Goal: Transaction & Acquisition: Purchase product/service

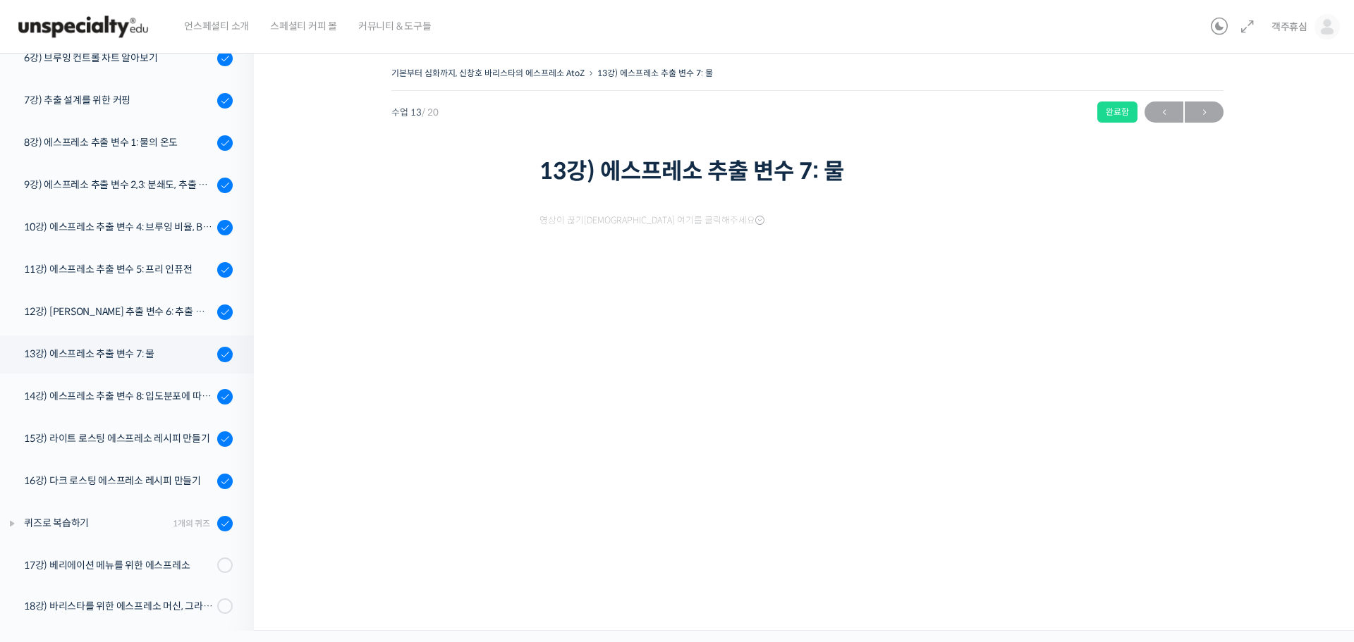
scroll to position [452, 0]
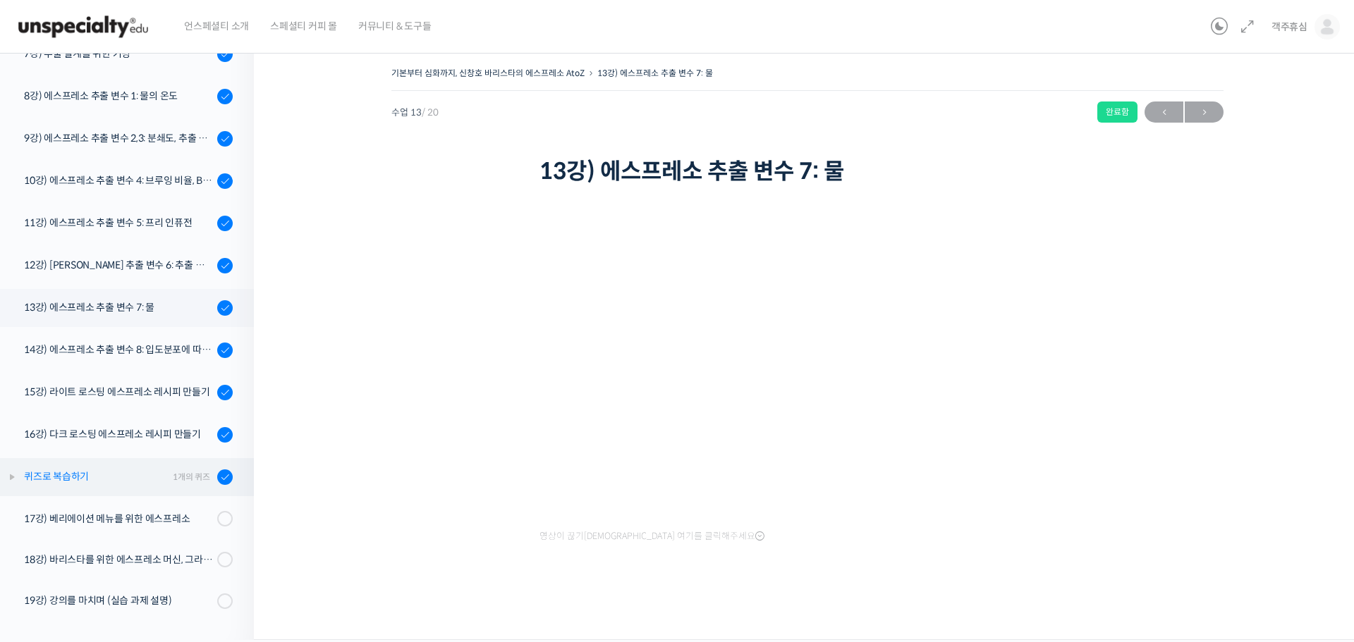
click at [174, 482] on div "1개의 퀴즈" at bounding box center [191, 476] width 37 height 13
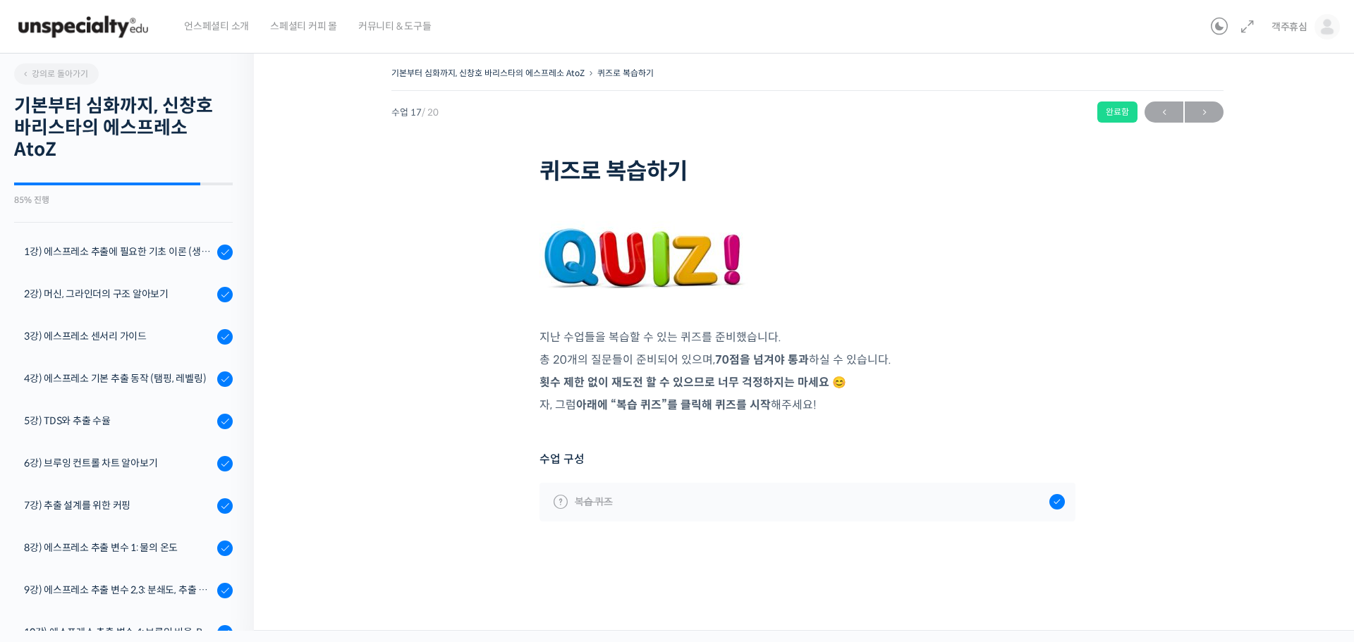
scroll to position [485, 0]
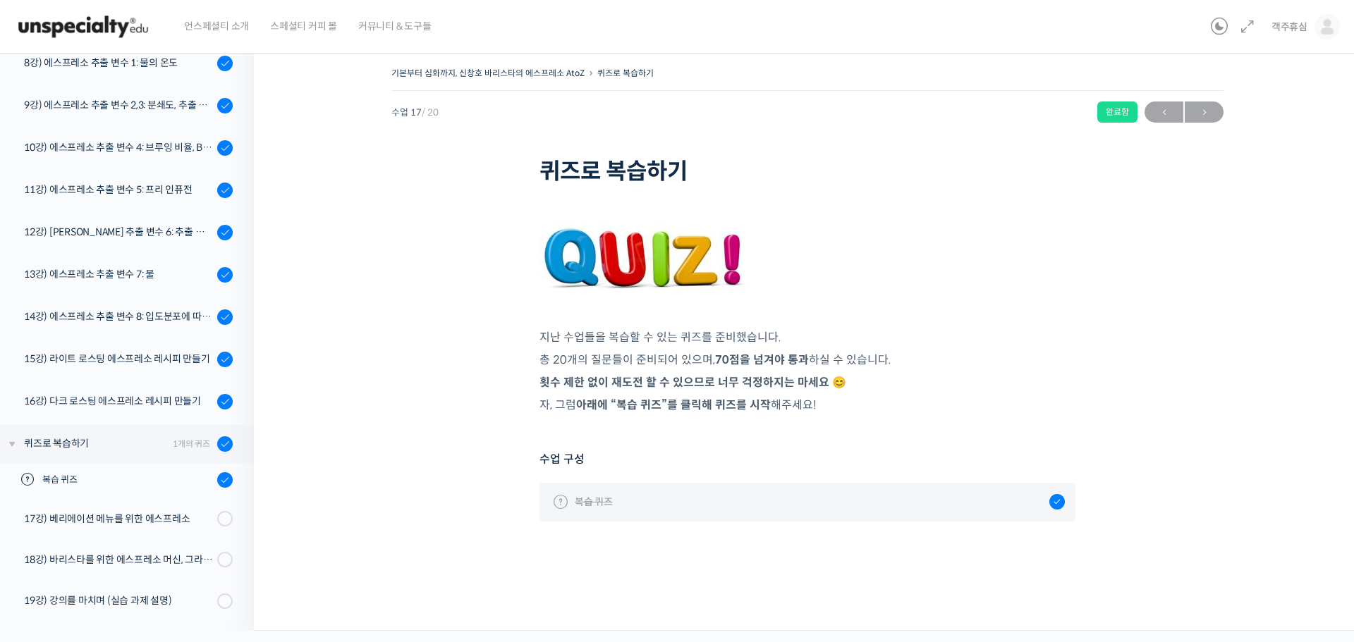
click at [980, 513] on link "복습 퀴즈" at bounding box center [807, 502] width 536 height 38
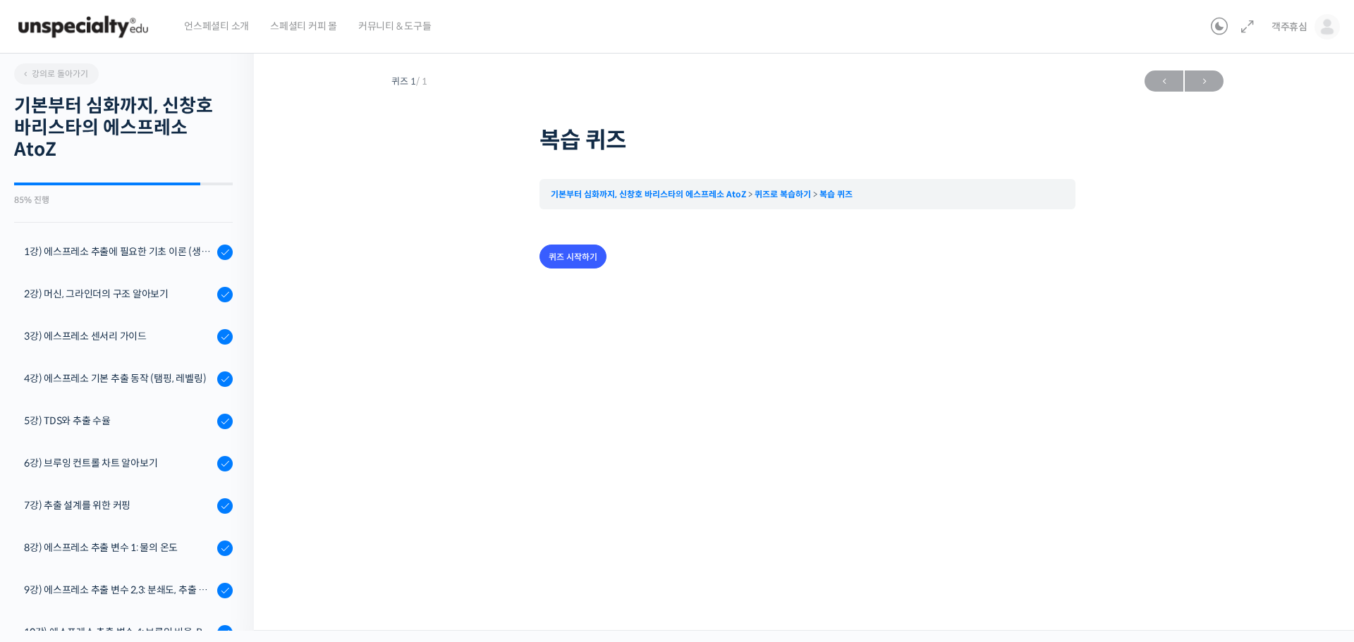
scroll to position [485, 0]
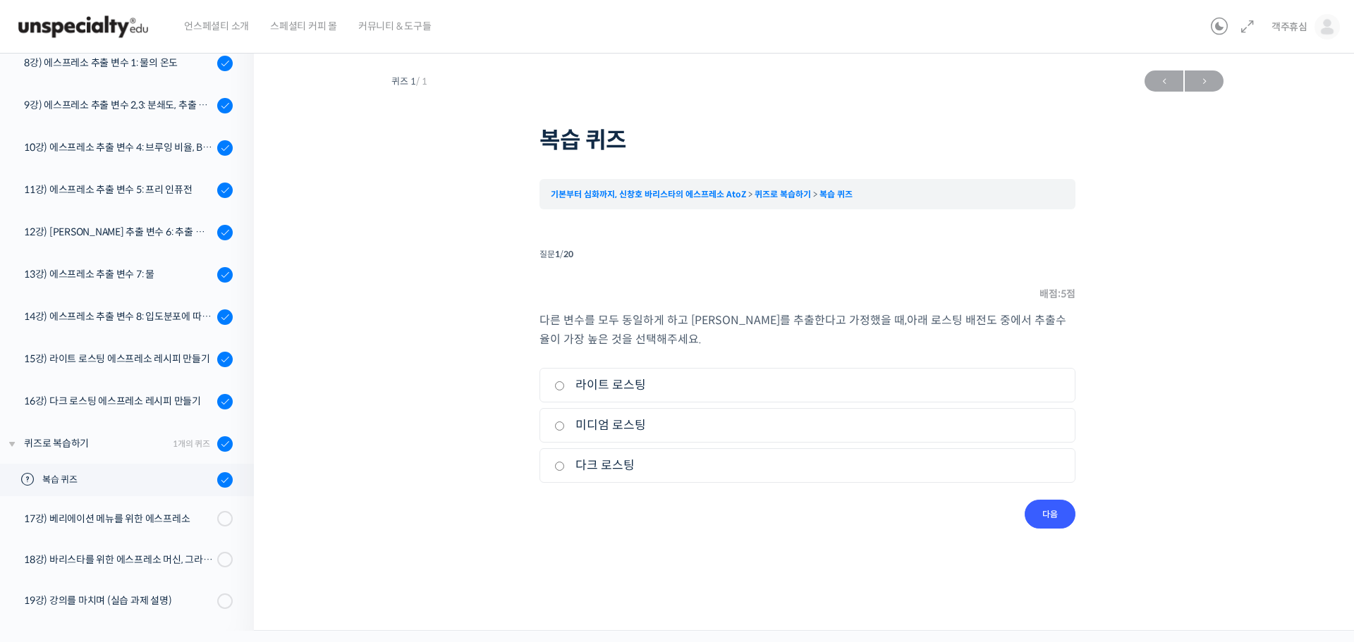
click at [606, 462] on label "다크 로스팅" at bounding box center [807, 465] width 506 height 19
click at [565, 462] on input "다크 로스팅" at bounding box center [559, 466] width 11 height 9
radio input "true"
click at [1054, 506] on input "다음" at bounding box center [1049, 514] width 51 height 29
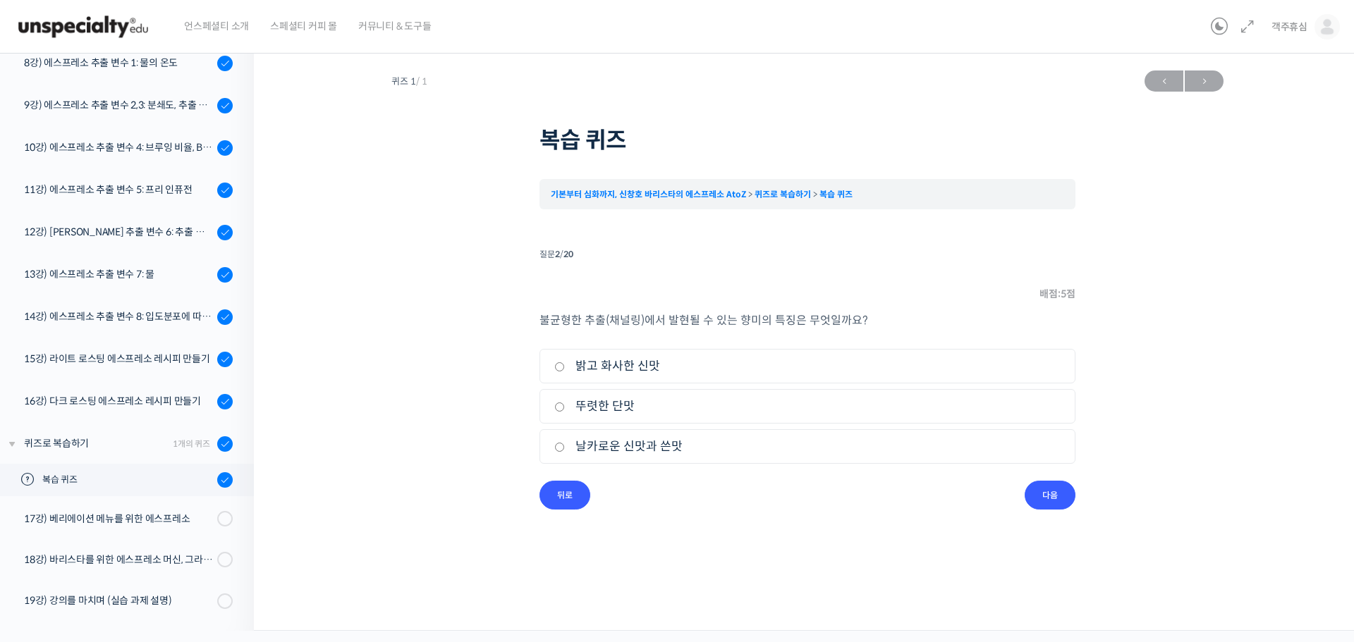
click at [635, 451] on label "날카로운 신맛과 쓴맛" at bounding box center [807, 446] width 506 height 19
click at [565, 451] on input "날카로운 신맛과 쓴맛" at bounding box center [559, 447] width 11 height 9
radio input "true"
click at [1053, 502] on input "다음" at bounding box center [1049, 495] width 51 height 29
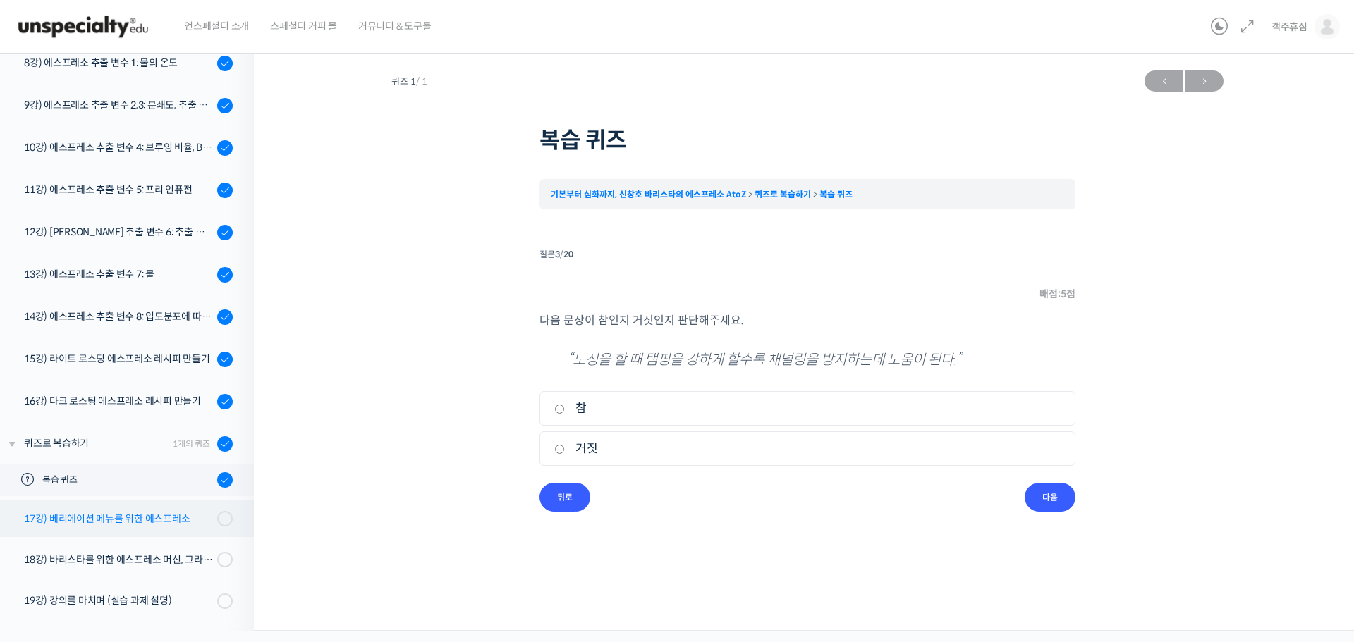
click at [113, 517] on div "17강) 베리에이션 메뉴를 위한 에스프레소" at bounding box center [118, 519] width 189 height 16
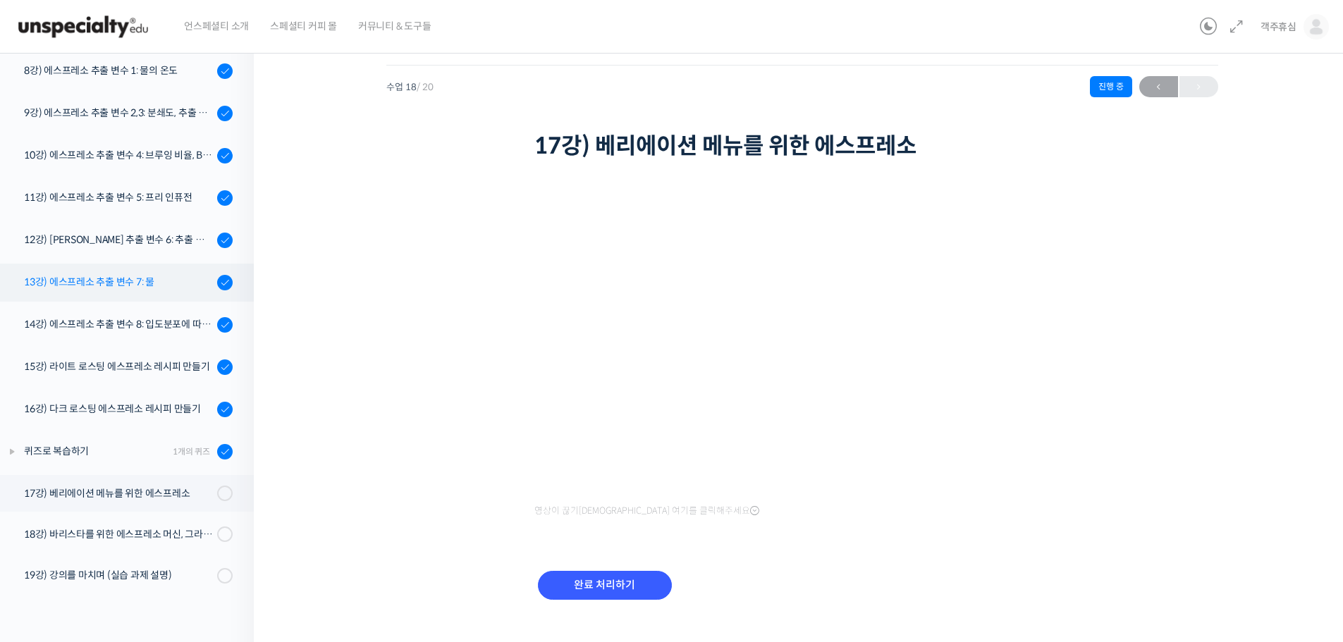
scroll to position [49, 0]
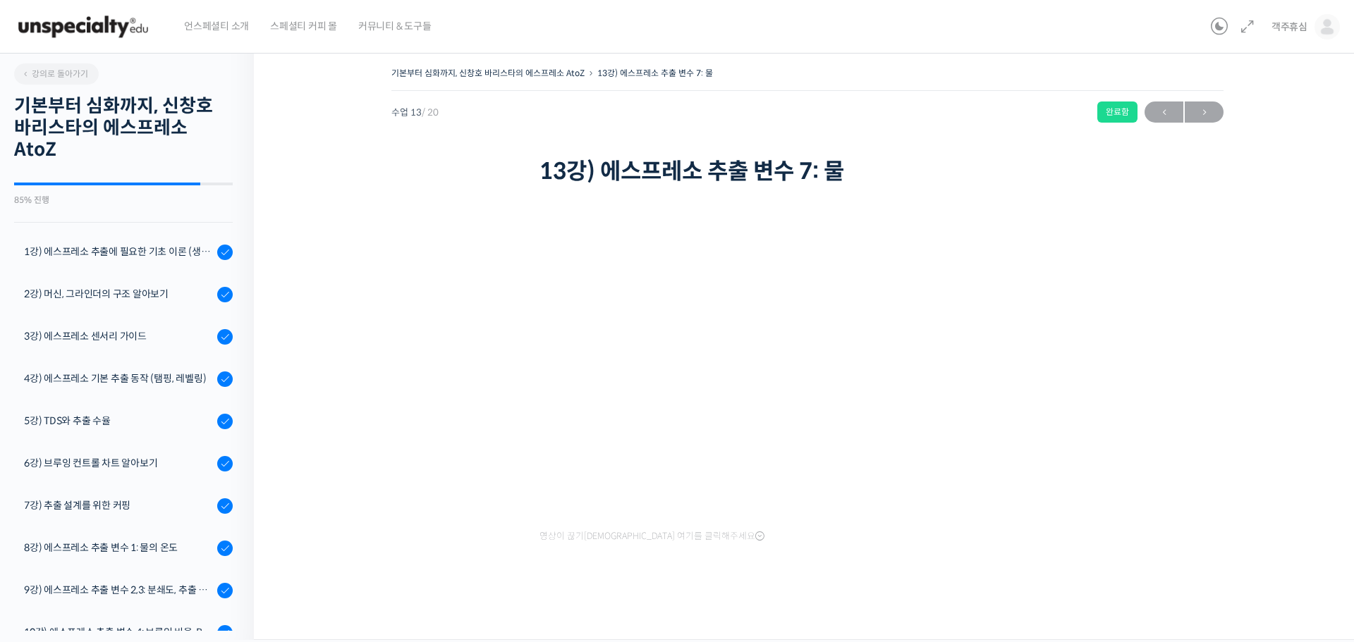
scroll to position [452, 0]
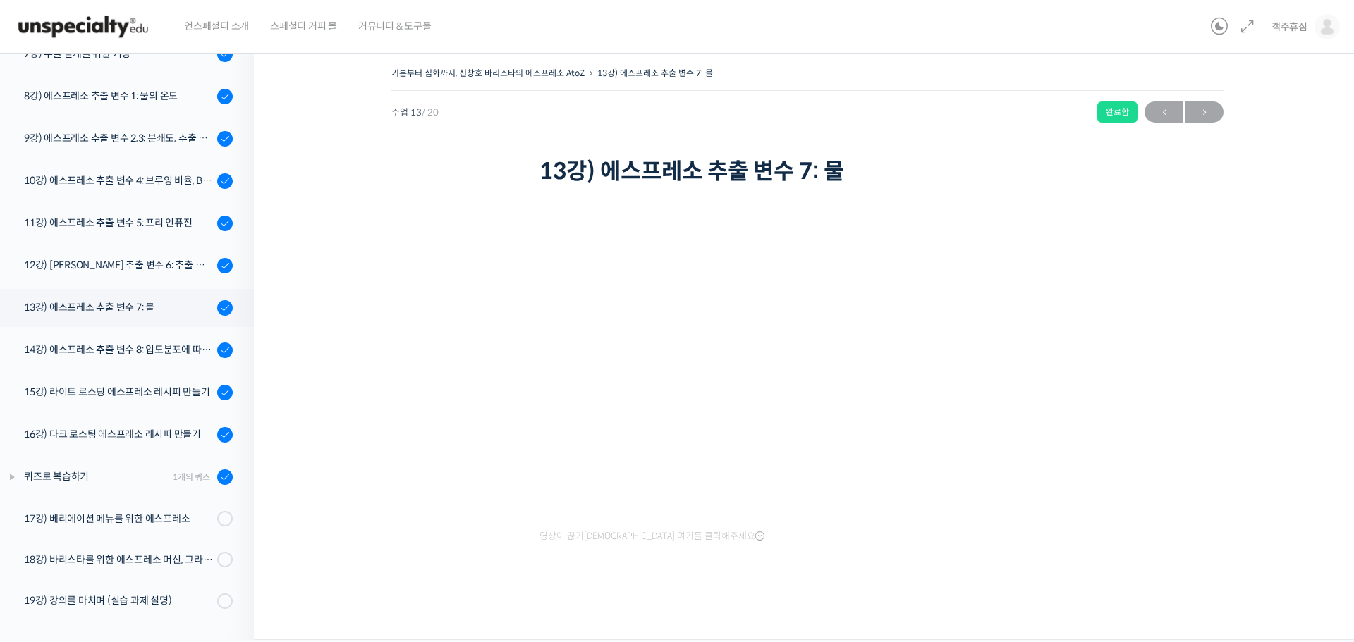
click at [99, 29] on img at bounding box center [83, 27] width 138 height 42
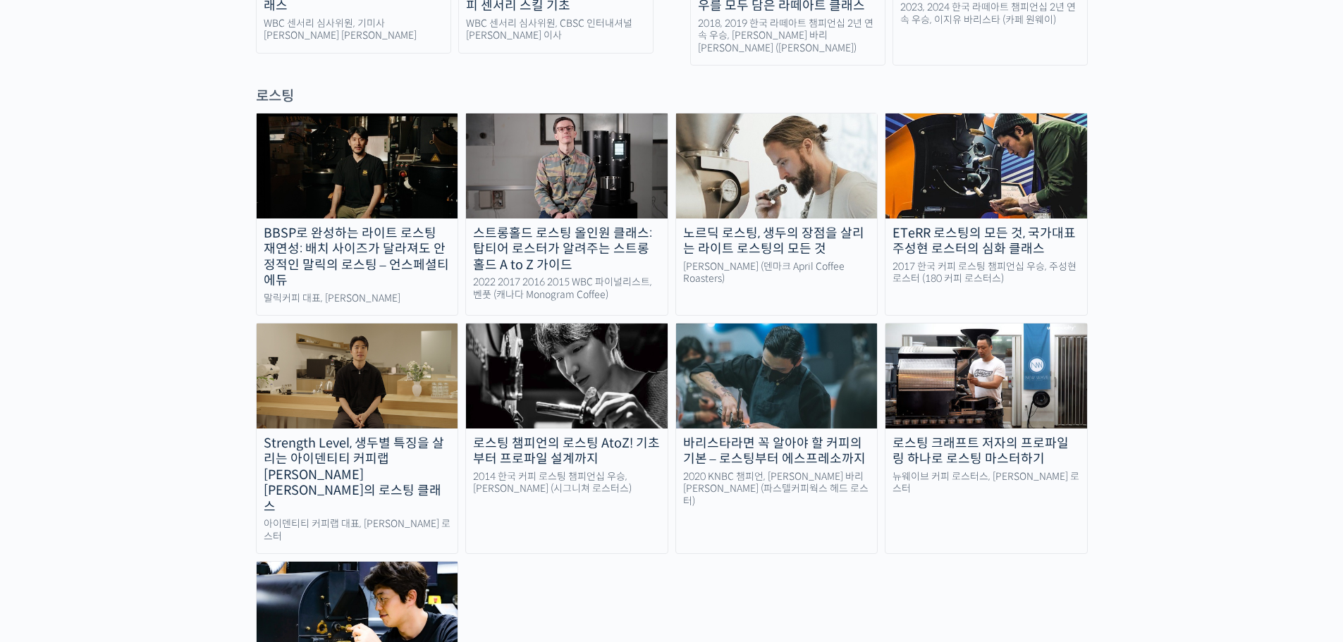
scroll to position [1225, 0]
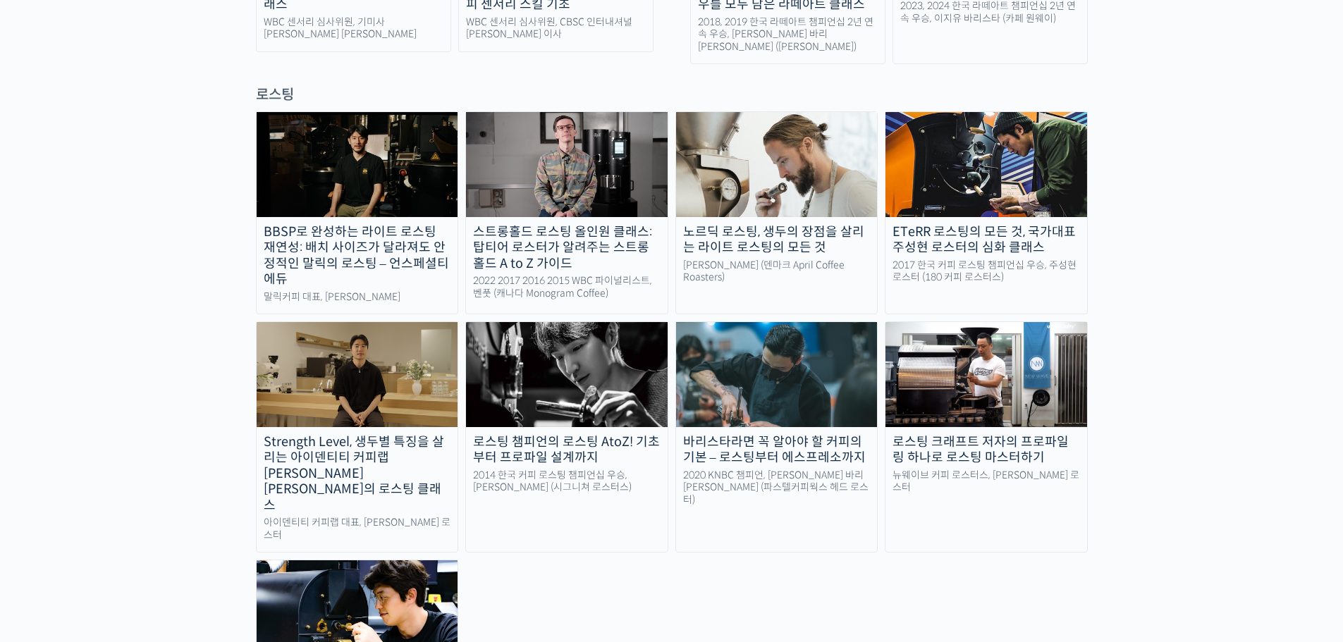
click at [582, 353] on img at bounding box center [567, 374] width 202 height 104
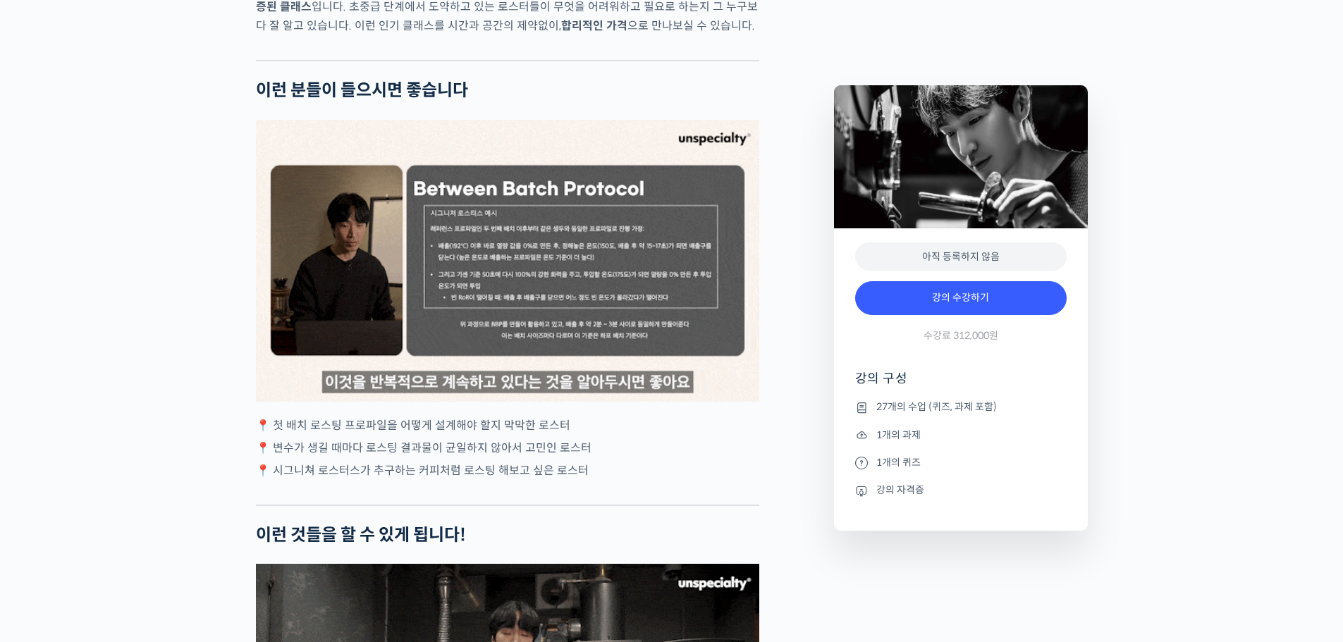
scroll to position [2538, 0]
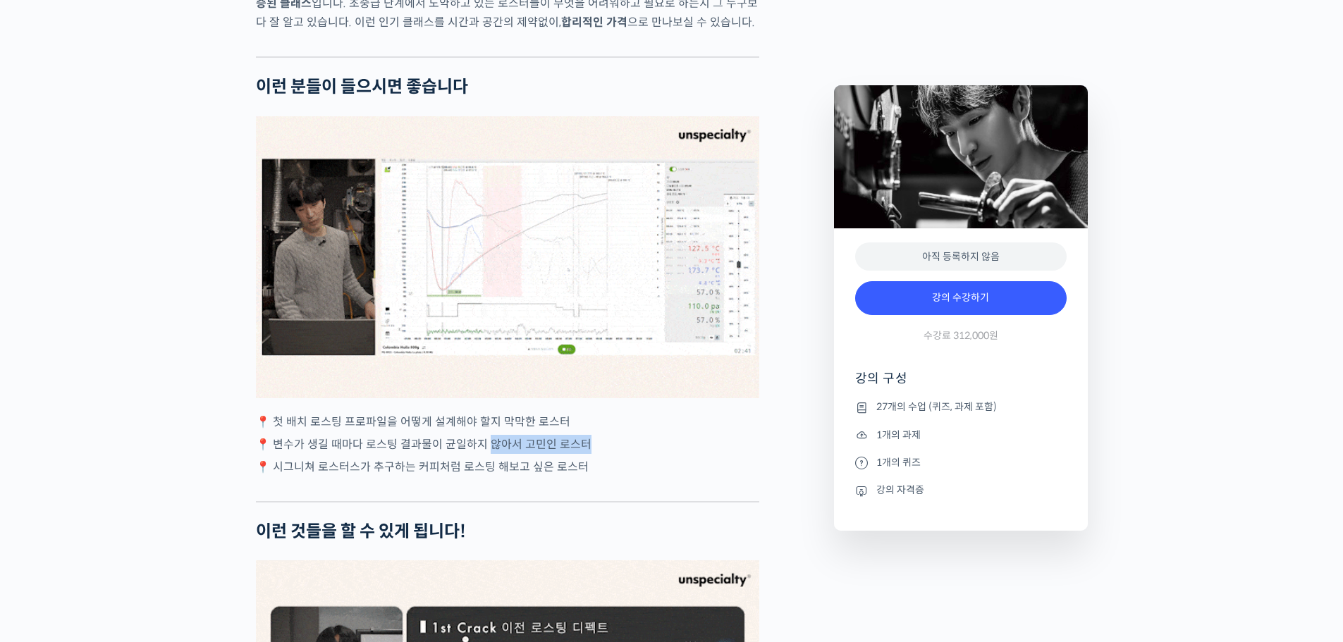
drag, startPoint x: 602, startPoint y: 502, endPoint x: 485, endPoint y: 501, distance: 117.0
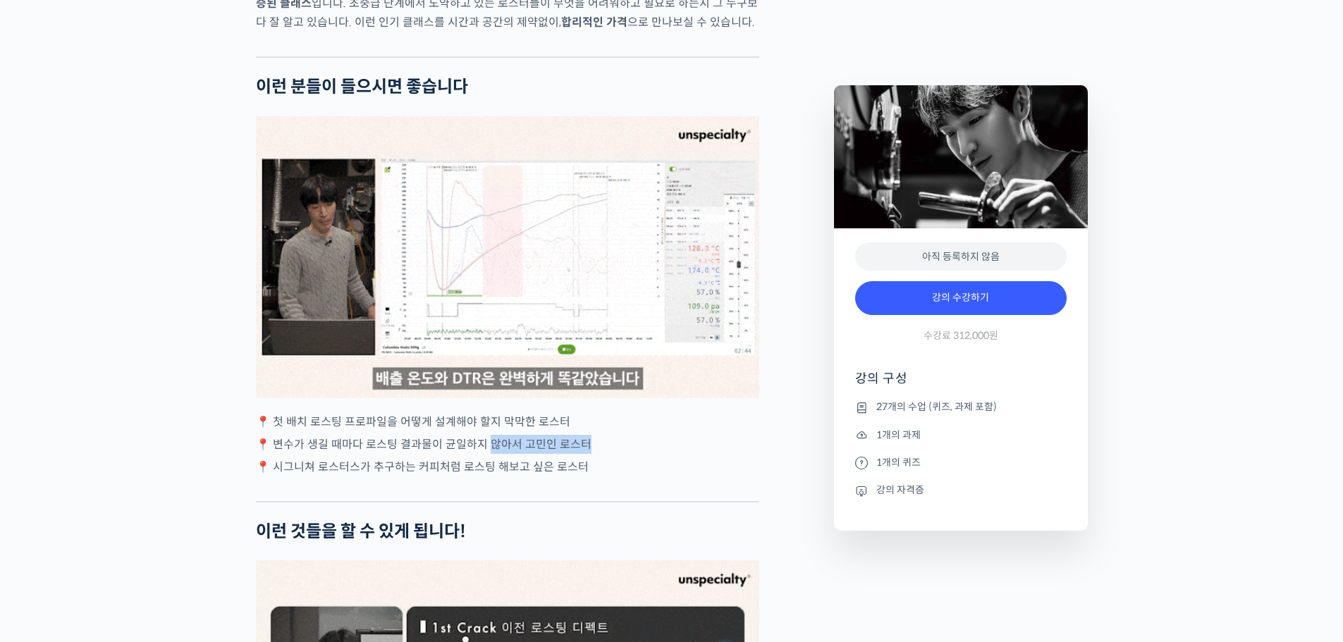
click at [485, 454] on p "📍 변수가 생길 때마다 로스팅 결과물이 균일하지 않아서 고민인 로스터" at bounding box center [507, 444] width 503 height 19
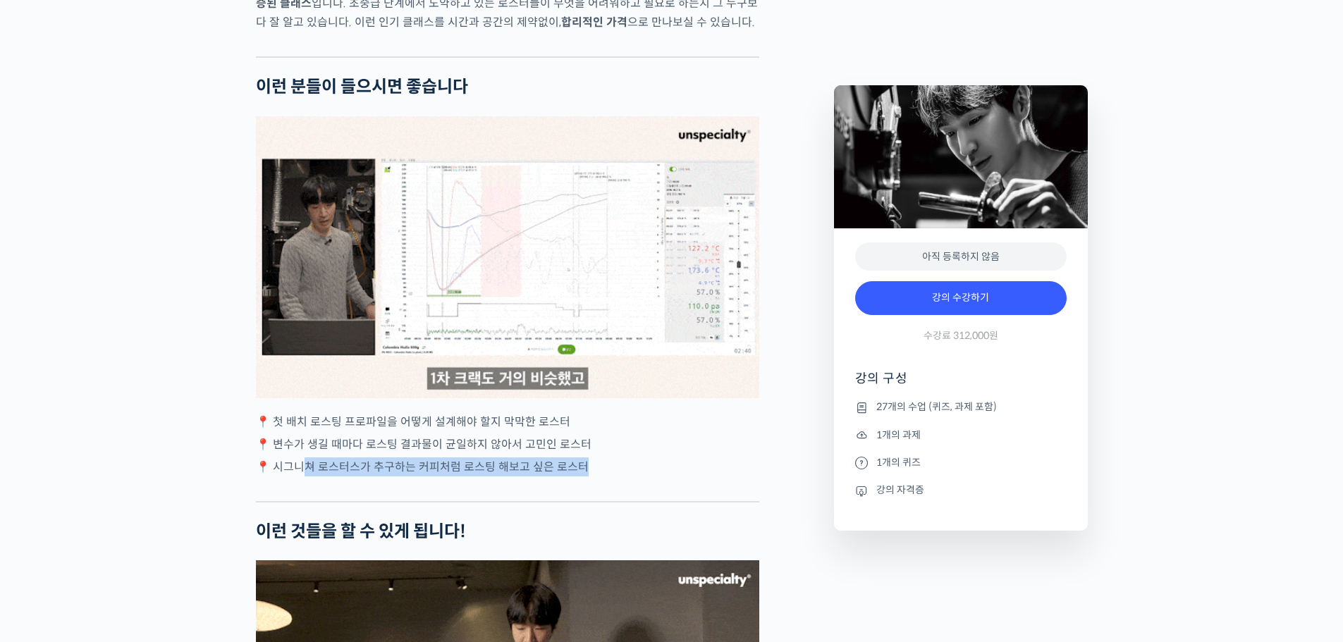
drag, startPoint x: 303, startPoint y: 522, endPoint x: 430, endPoint y: 535, distance: 127.5
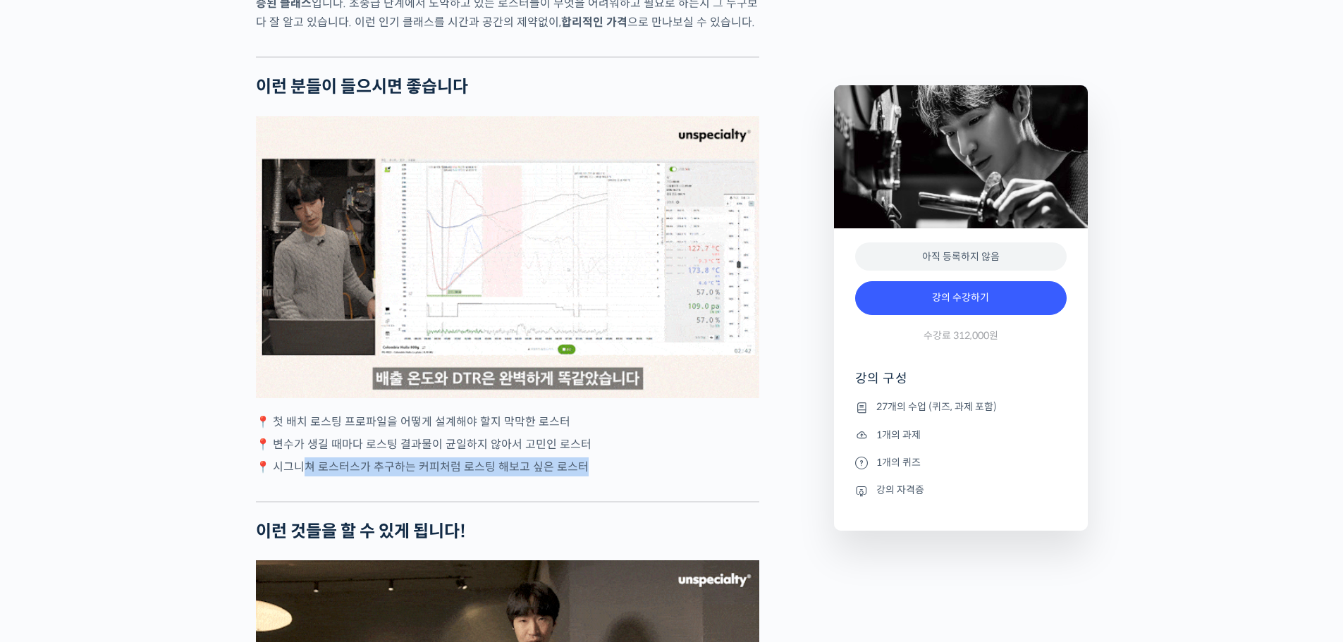
click at [430, 501] on div at bounding box center [507, 490] width 503 height 21
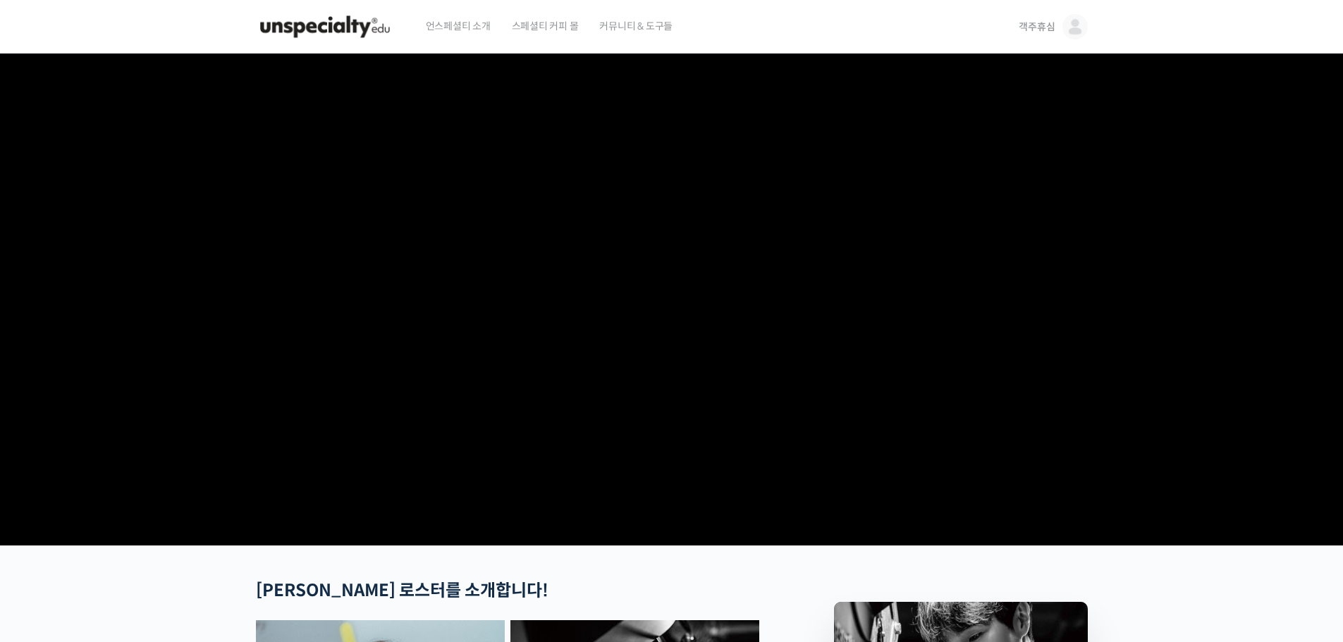
scroll to position [353, 0]
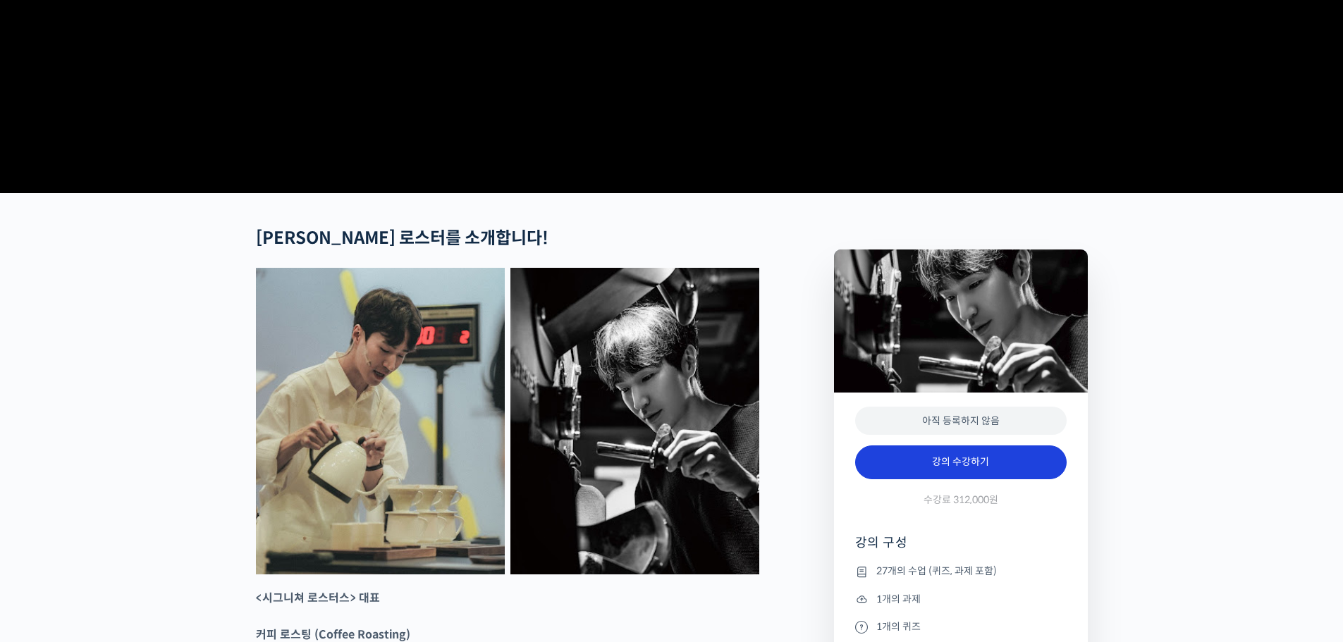
click at [1024, 479] on link "강의 수강하기" at bounding box center [961, 463] width 212 height 34
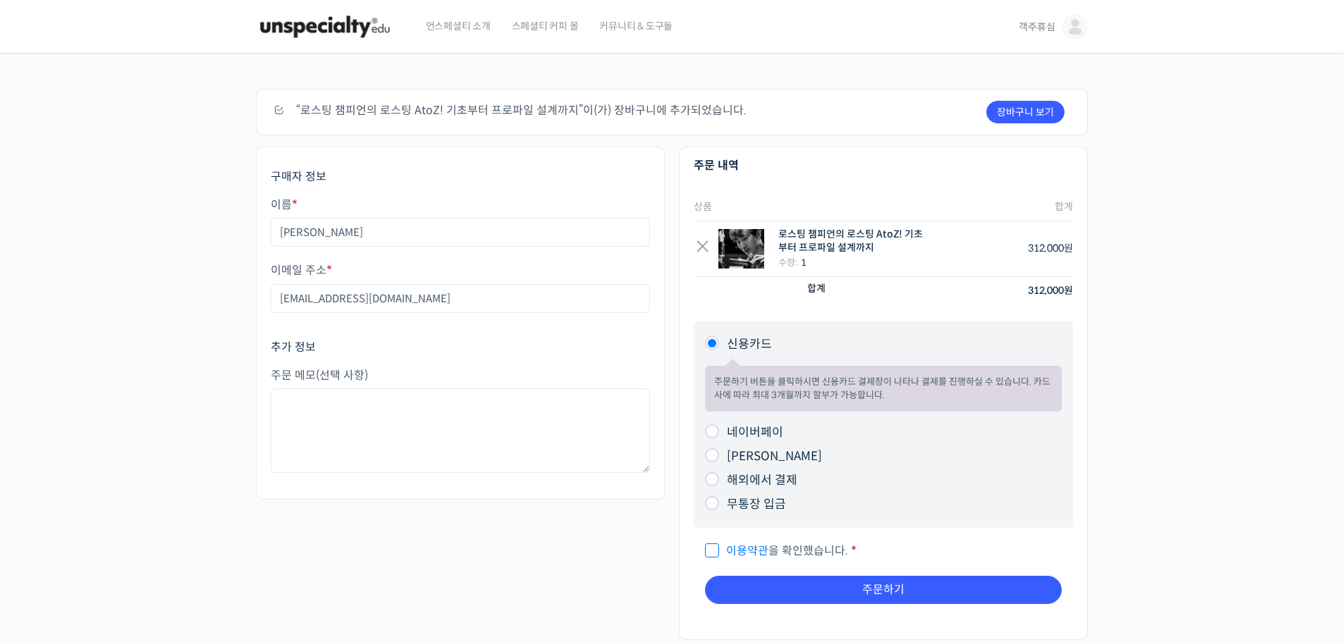
click at [1035, 29] on span "객주휴심" at bounding box center [1037, 26] width 36 height 13
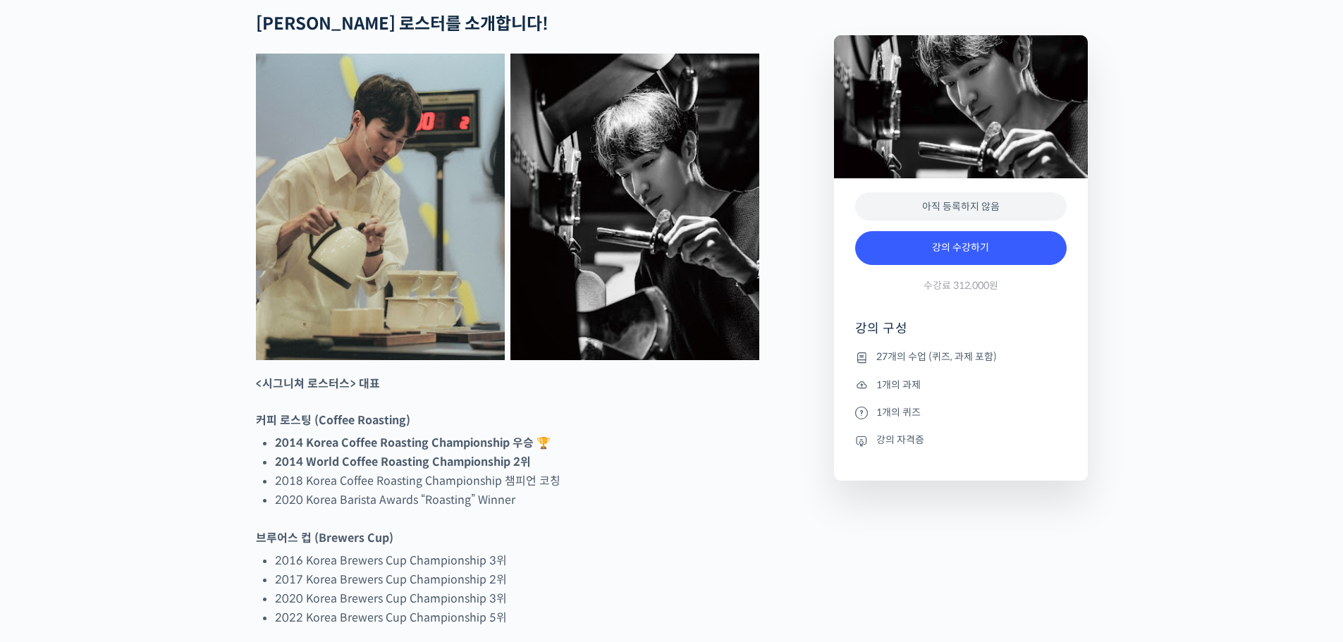
scroll to position [705, 0]
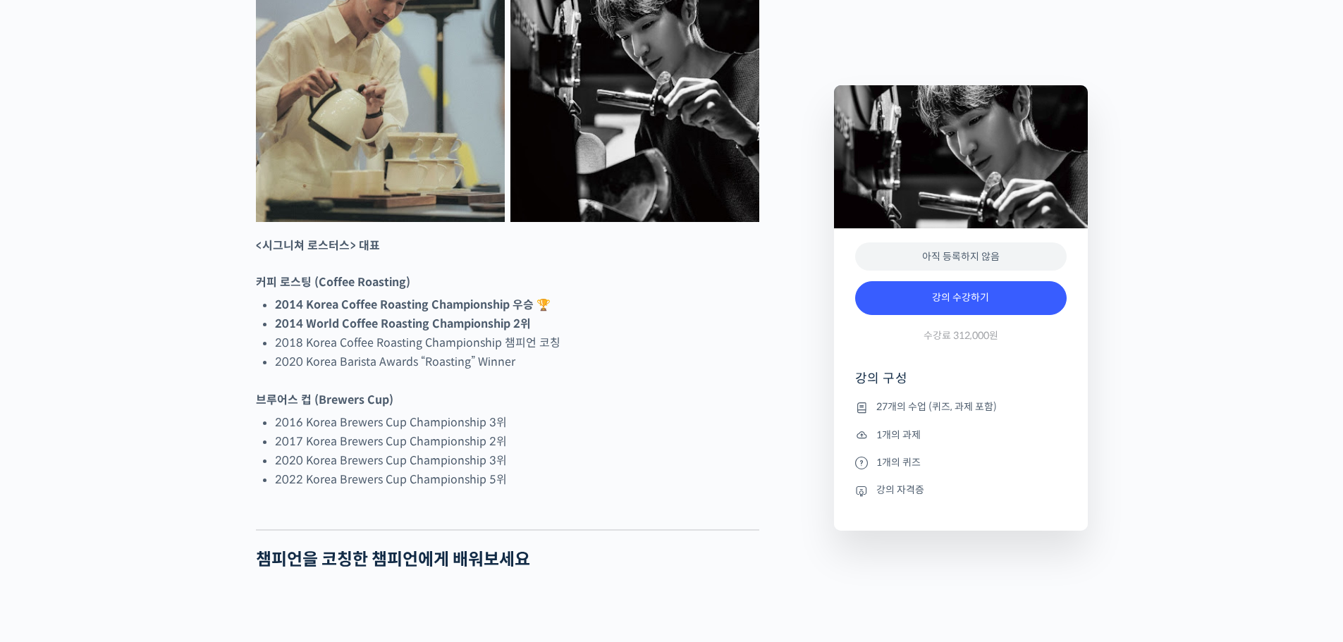
drag, startPoint x: 907, startPoint y: 492, endPoint x: 881, endPoint y: 493, distance: 26.1
click at [905, 493] on li "강의 자격증" at bounding box center [961, 490] width 212 height 17
click at [864, 492] on icon at bounding box center [861, 491] width 13 height 17
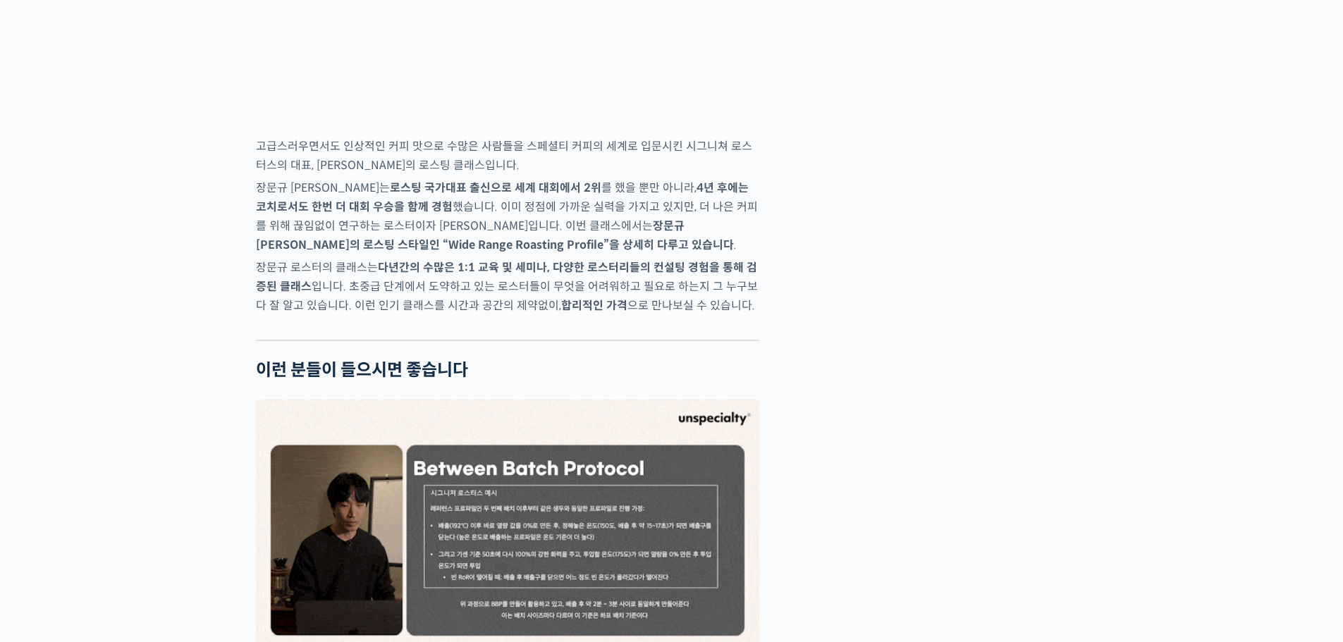
scroll to position [0, 0]
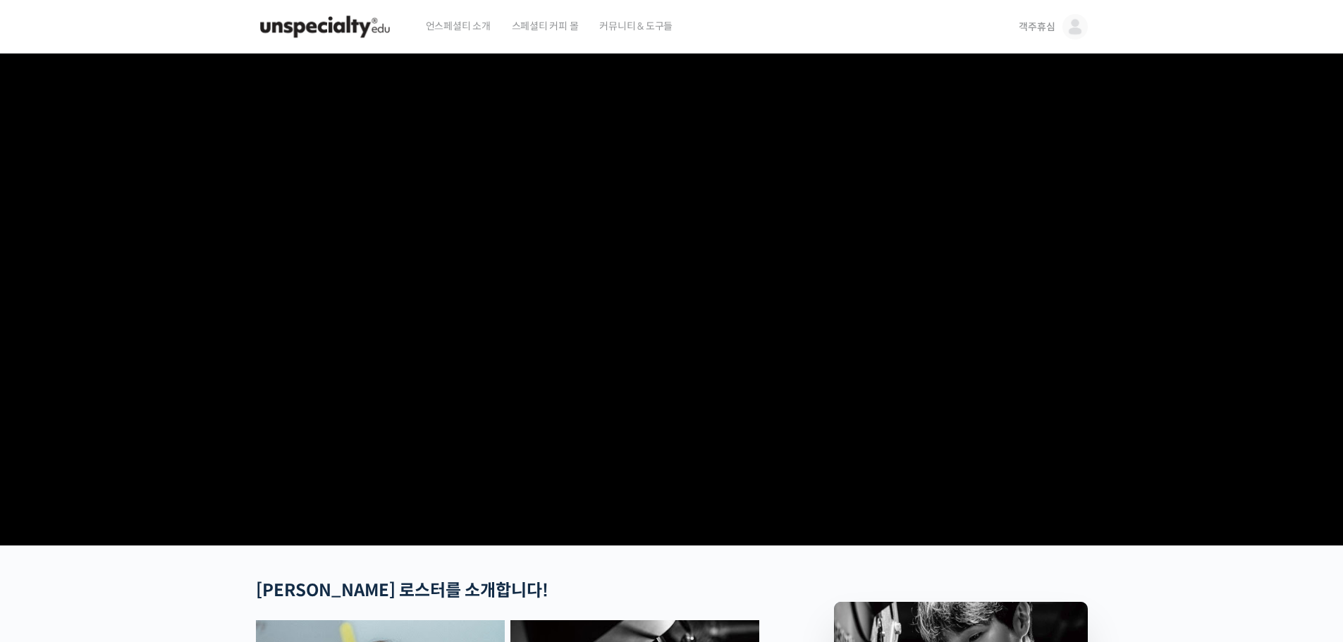
drag, startPoint x: 901, startPoint y: 618, endPoint x: 319, endPoint y: 145, distance: 749.7
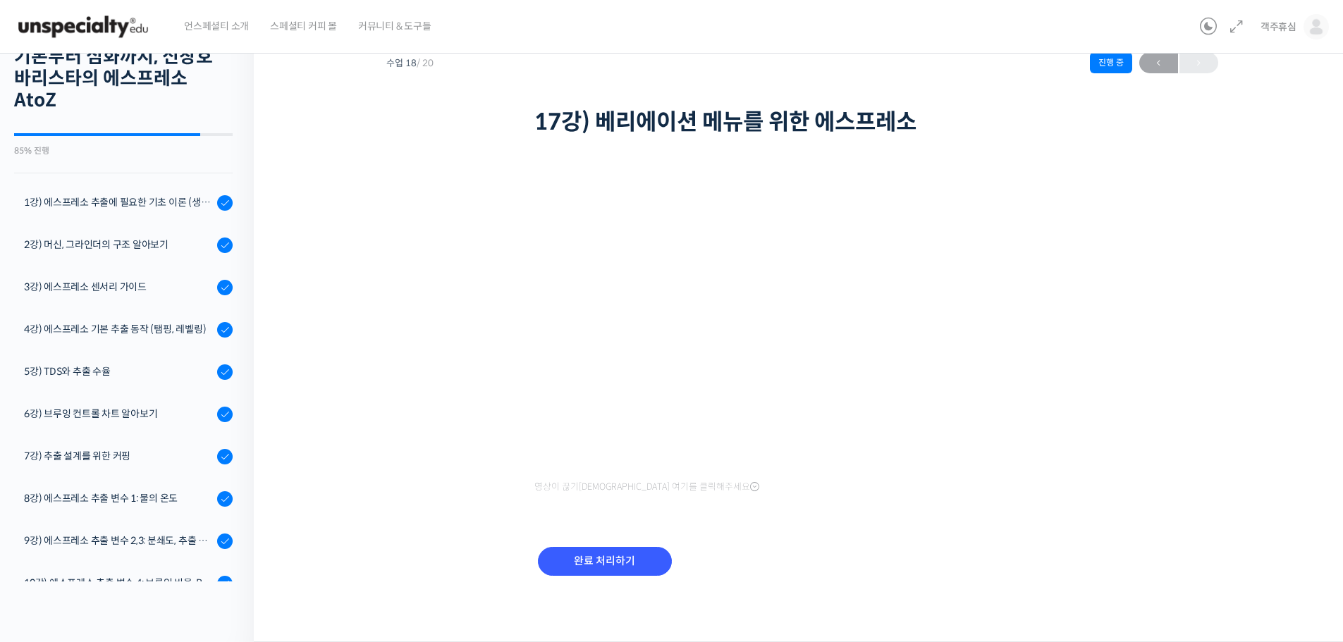
scroll to position [452, 0]
